Goal: Task Accomplishment & Management: Manage account settings

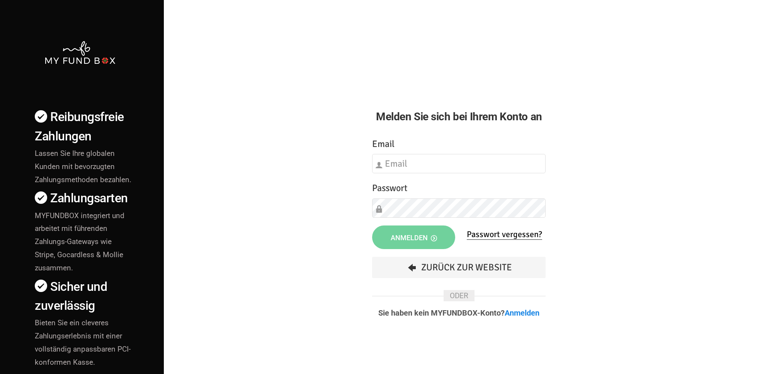
click at [432, 148] on div "Email Bitte füllen Sie dieses Feld aus" at bounding box center [459, 155] width 174 height 37
click at [428, 158] on input "text" at bounding box center [459, 163] width 174 height 19
type input "[EMAIL_ADDRESS][DOMAIN_NAME]"
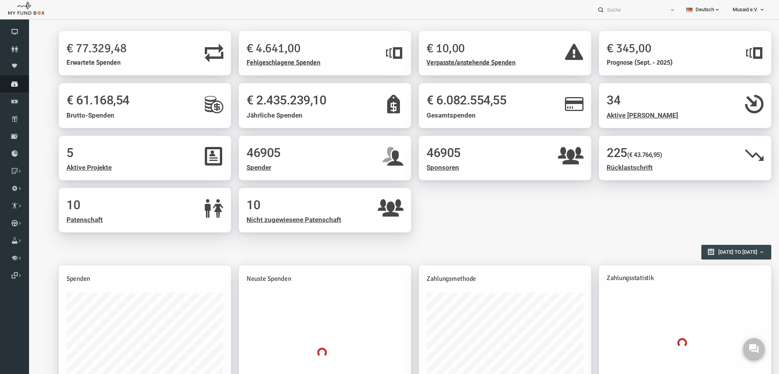
click at [10, 88] on link "Spenden" at bounding box center [14, 83] width 29 height 17
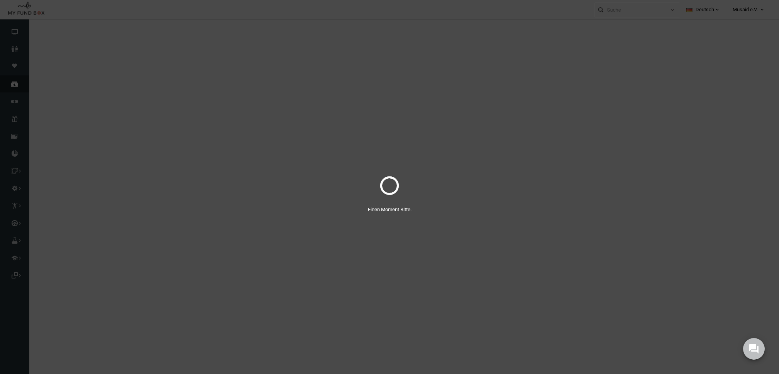
select select "100"
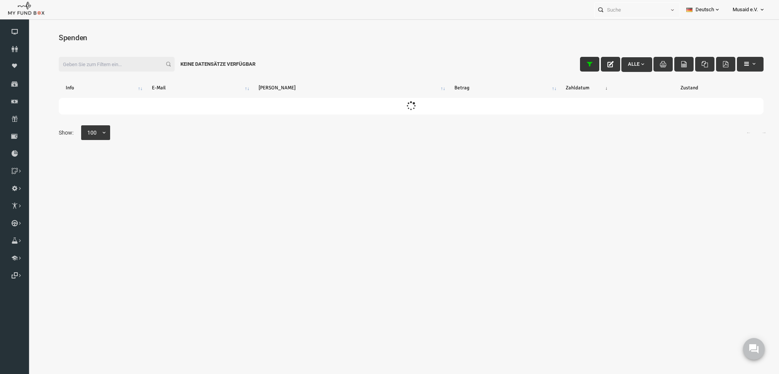
click at [572, 66] on icon "button" at bounding box center [575, 64] width 6 height 6
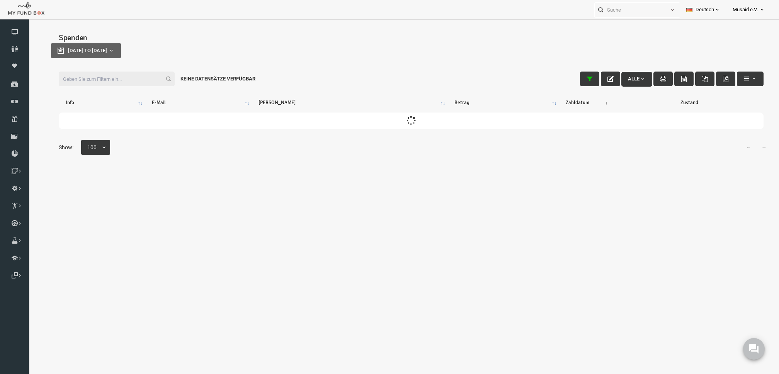
type input "24-08-2025"
type input "31-08-2025"
click at [106, 56] on button "24-08-2025 to 31-08-2025" at bounding box center [71, 50] width 70 height 15
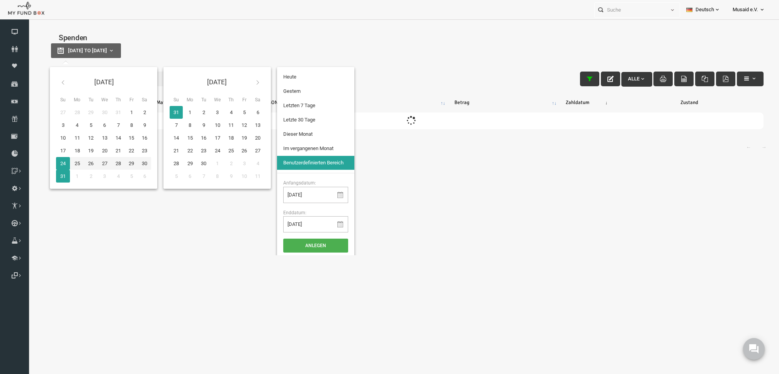
type input "23-08-2025"
type input "24-08-2025"
type input "31-08-2025"
type input "18-08-2025"
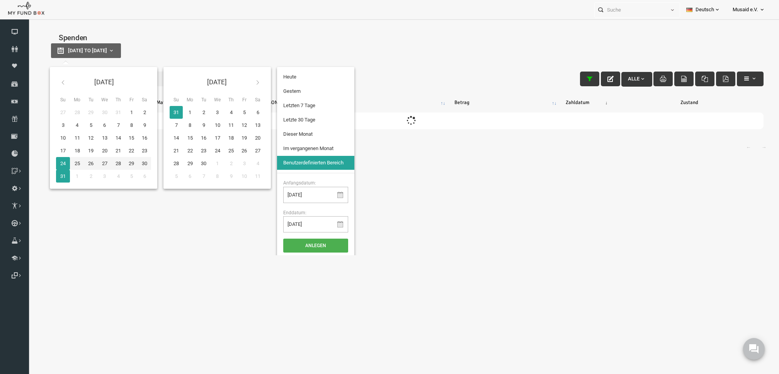
type input "24-08-2025"
click at [296, 99] on li "Letzten 7 Tage" at bounding box center [300, 106] width 77 height 14
select select "100"
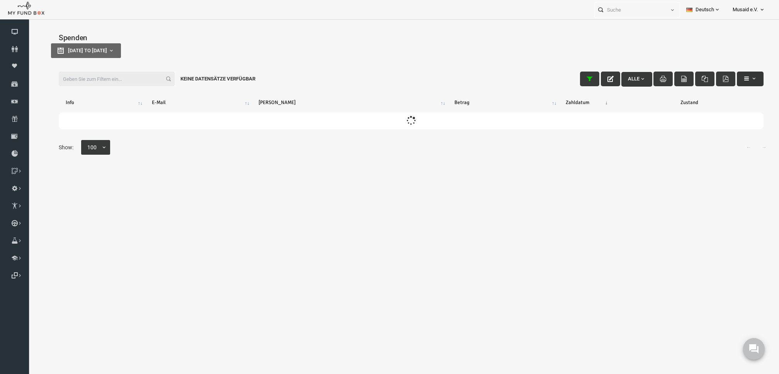
click at [736, 75] on span "button" at bounding box center [739, 78] width 6 height 6
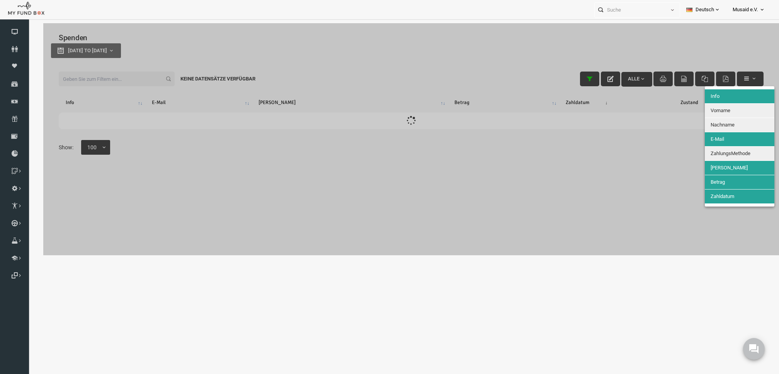
scroll to position [4, 0]
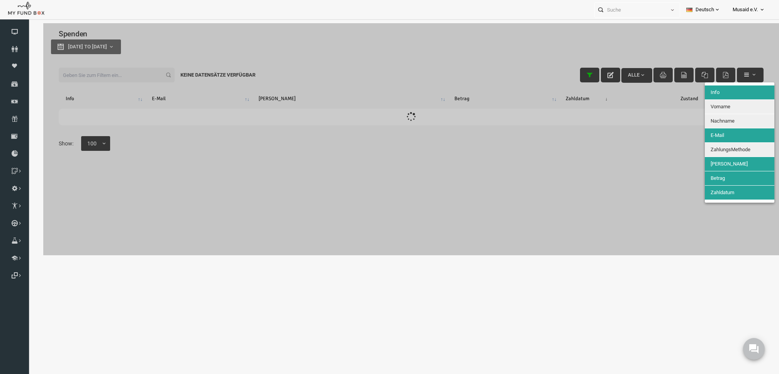
click at [637, 170] on div at bounding box center [396, 139] width 736 height 232
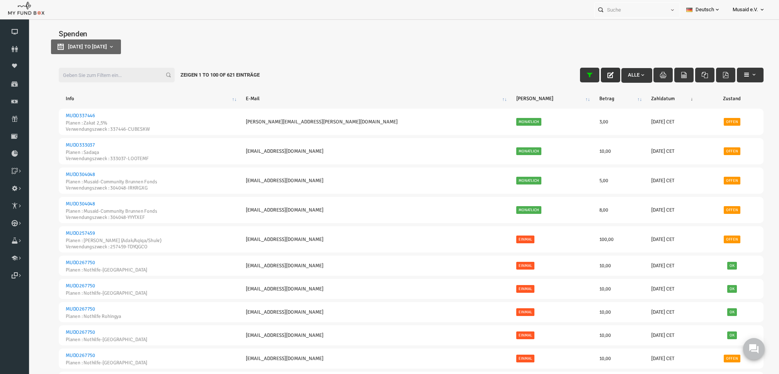
click at [586, 78] on button "button" at bounding box center [595, 75] width 19 height 15
click at [586, 76] on button "button" at bounding box center [595, 75] width 19 height 15
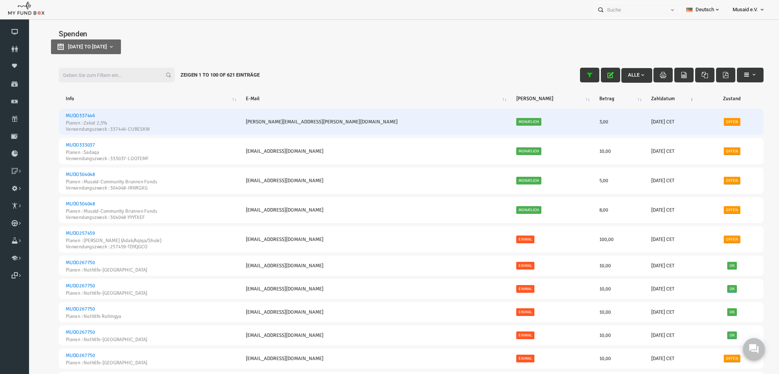
click at [709, 118] on link "Offen" at bounding box center [717, 122] width 17 height 8
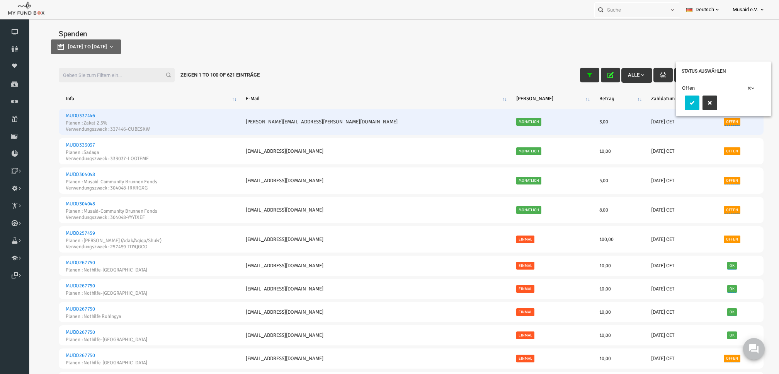
click at [709, 118] on link "Offen" at bounding box center [717, 122] width 17 height 8
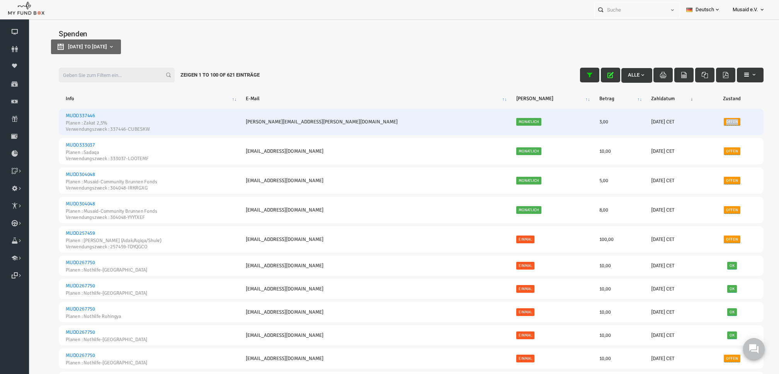
click at [709, 118] on link "Offen" at bounding box center [717, 122] width 17 height 8
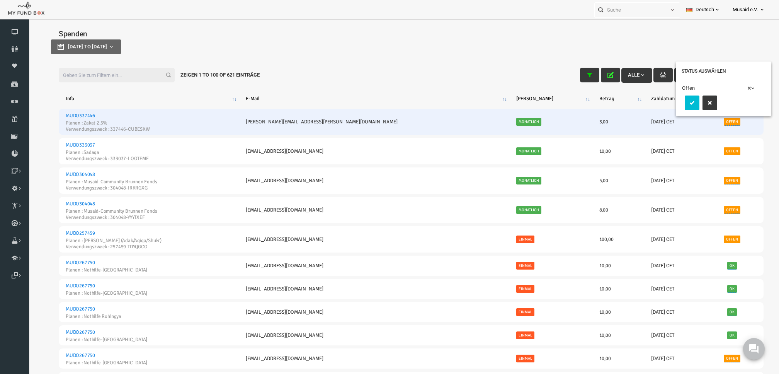
click at [721, 92] on span "× Offen" at bounding box center [705, 88] width 77 height 15
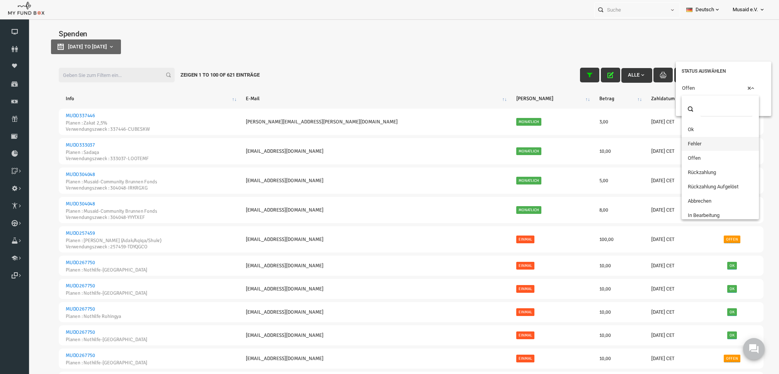
scroll to position [6, 0]
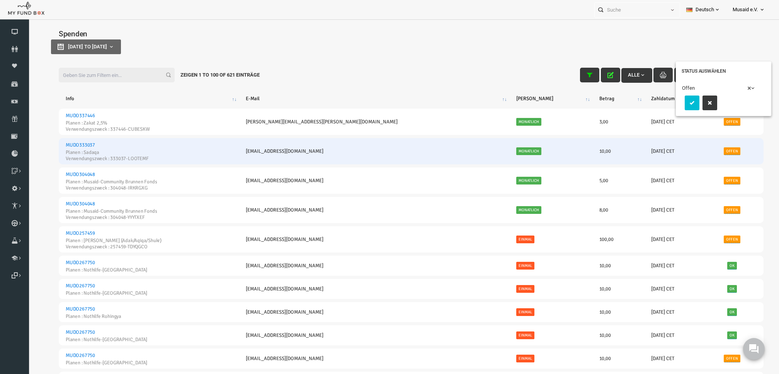
click at [610, 152] on td "10,00" at bounding box center [603, 151] width 52 height 26
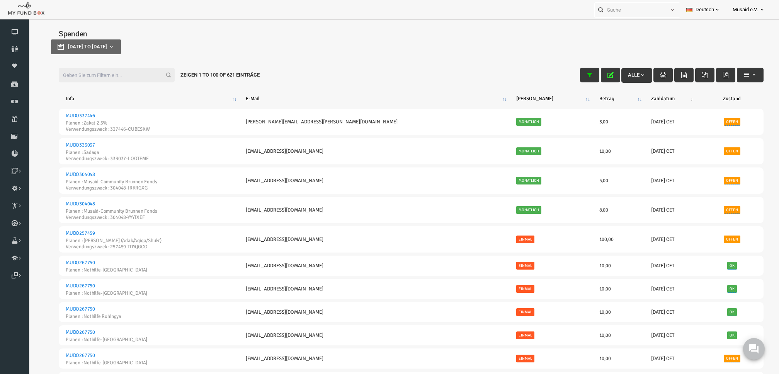
click at [116, 37] on h4 "Spenden" at bounding box center [396, 33] width 720 height 11
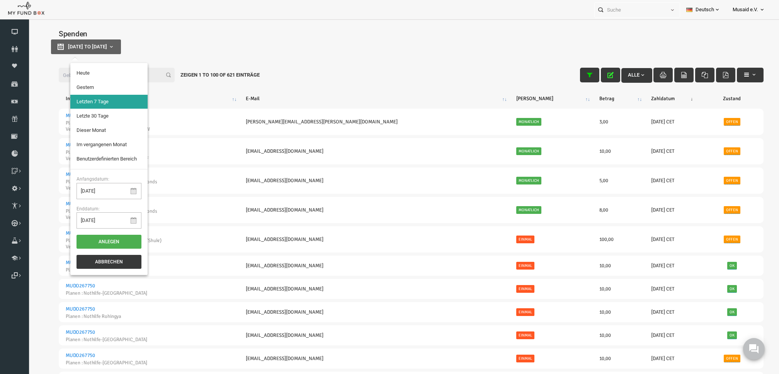
click at [92, 44] on span "18-08-2025 to 24-08-2025" at bounding box center [72, 47] width 39 height 6
click at [178, 81] on div "Zeigen 1 to 100 of 621 Einträge" at bounding box center [205, 75] width 91 height 15
click at [92, 44] on span "18-08-2025 to 24-08-2025" at bounding box center [72, 47] width 39 height 6
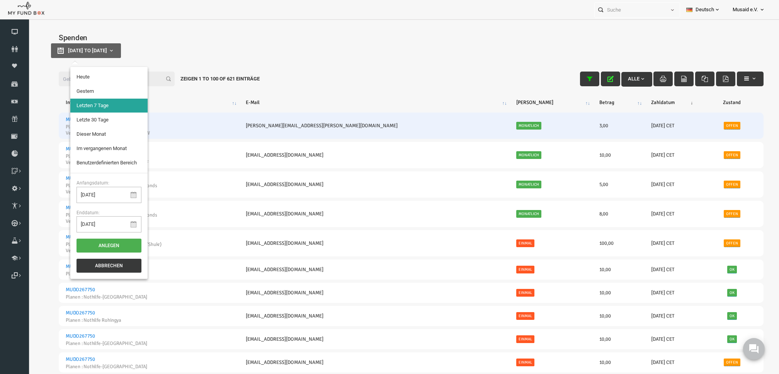
scroll to position [25, 0]
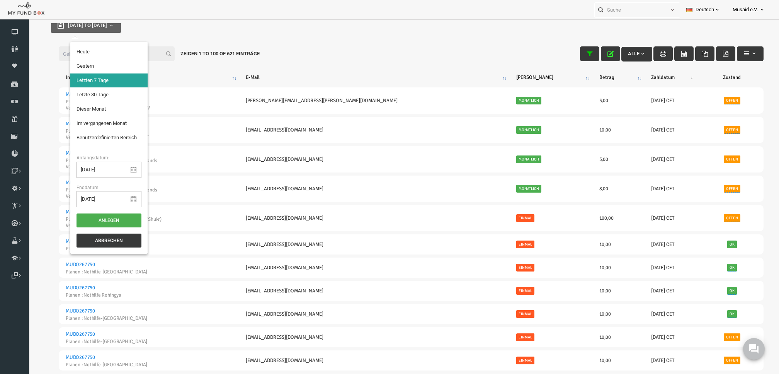
click at [92, 26] on span "18-08-2025 to 24-08-2025" at bounding box center [72, 25] width 39 height 6
click at [106, 31] on button "18-08-2025 to 24-08-2025" at bounding box center [71, 25] width 70 height 15
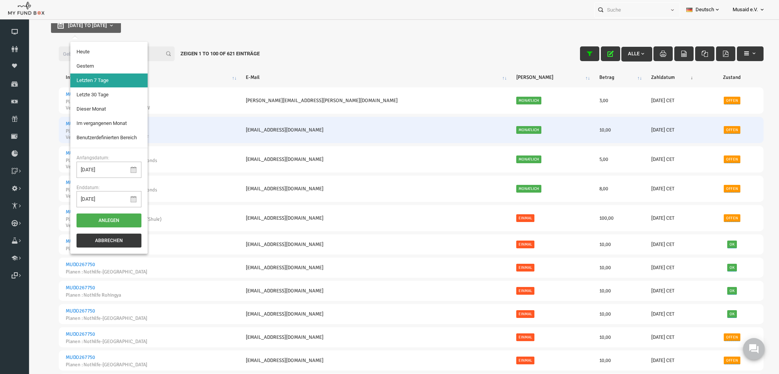
type input "23-08-2025"
type input "18-08-2025"
type input "24-08-2025"
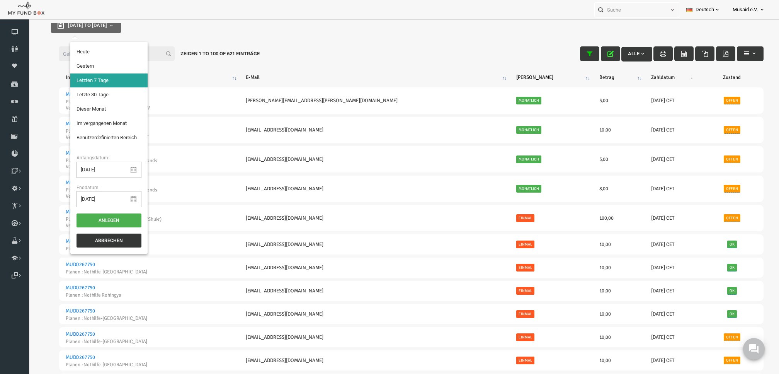
click at [97, 244] on button "Abbrechen" at bounding box center [93, 240] width 65 height 14
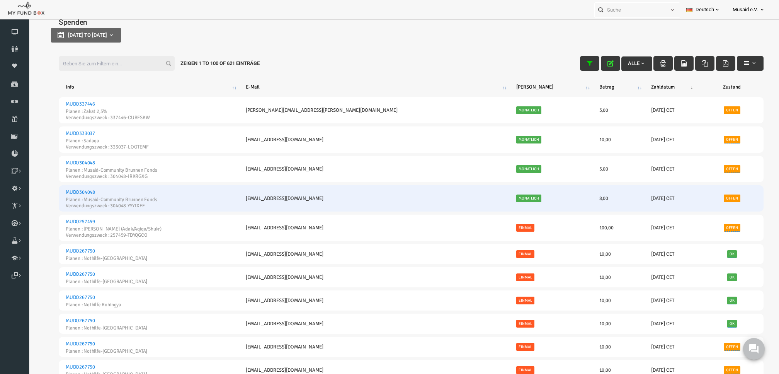
scroll to position [0, 0]
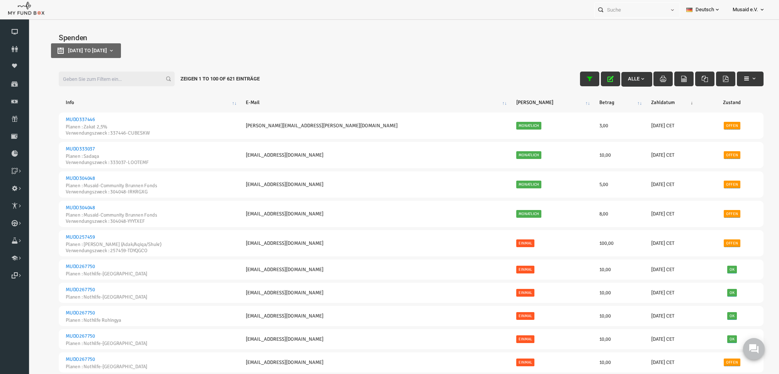
click at [748, 80] on div "Filter: Alle Zeigen 1 to 100 of 621 Einträge" at bounding box center [396, 79] width 720 height 30
click at [736, 80] on span "button" at bounding box center [739, 78] width 6 height 6
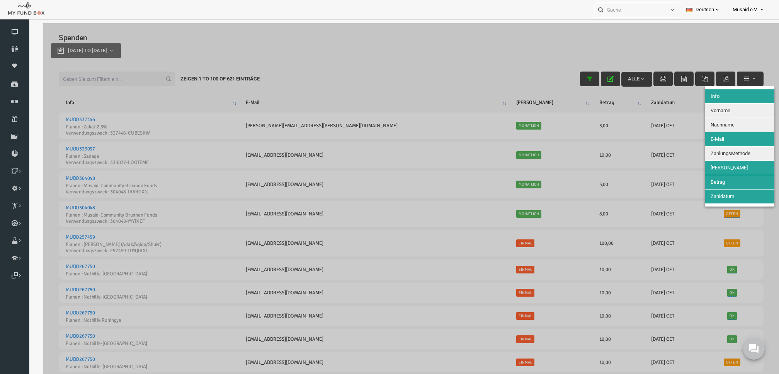
click at [723, 148] on button "ZahlungsMethode" at bounding box center [725, 153] width 70 height 14
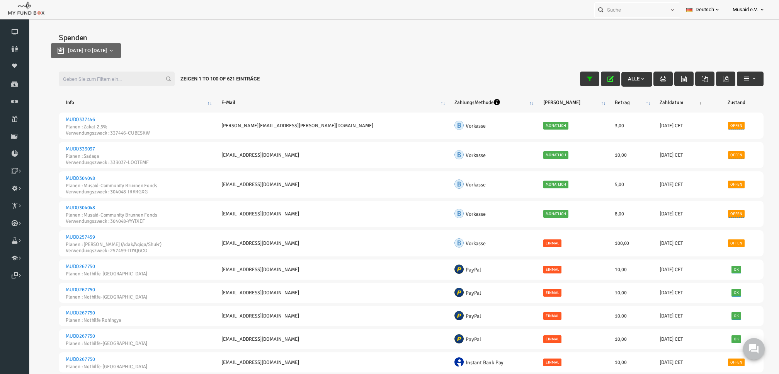
click at [432, 98] on th "ZahlungsMethode" at bounding box center [476, 102] width 89 height 14
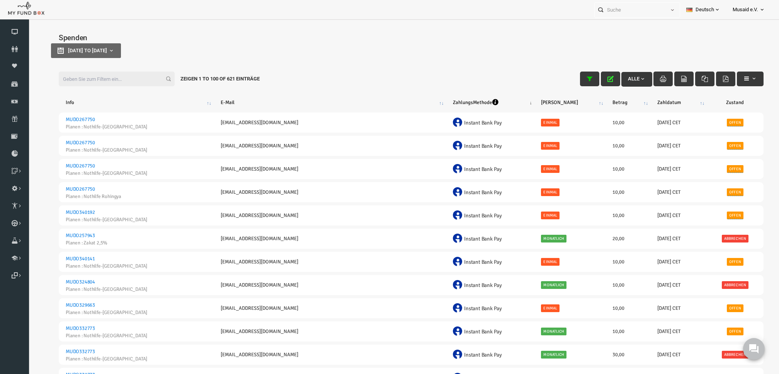
click at [431, 98] on th "ZahlungsMethode" at bounding box center [475, 102] width 88 height 14
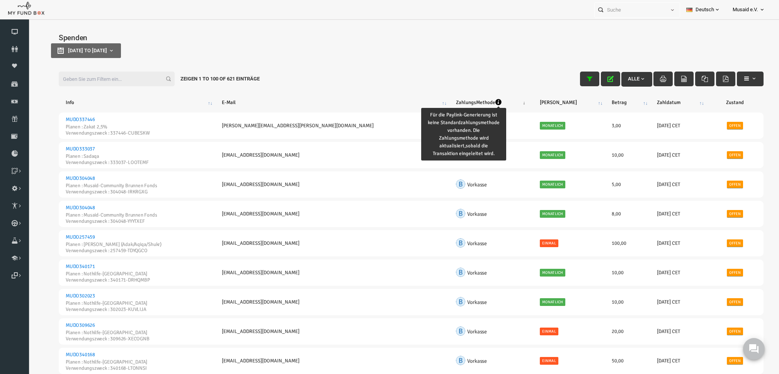
click at [480, 102] on icon "ZahlungsMethode : activate to sort column ascending" at bounding box center [483, 102] width 6 height 6
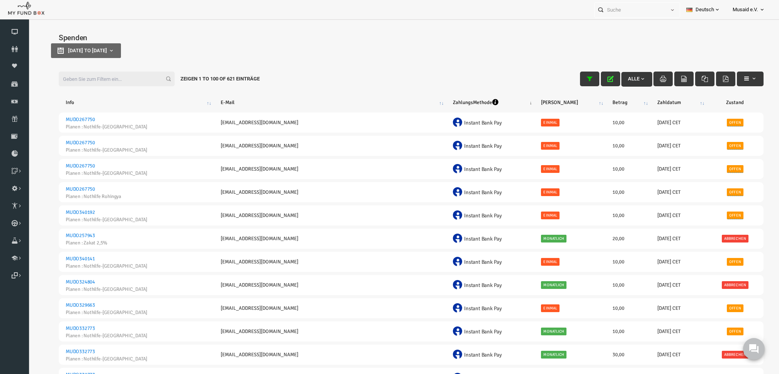
click at [441, 102] on th "ZahlungsMethode" at bounding box center [475, 102] width 88 height 14
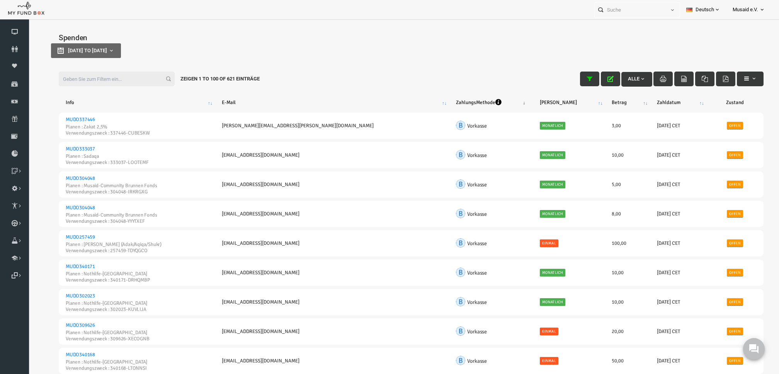
click at [464, 81] on div "Filter: Alle Zeigen 1 to 100 of 621 Einträge" at bounding box center [396, 79] width 720 height 30
click at [18, 159] on link "Berichte herunterladen" at bounding box center [14, 153] width 29 height 17
